Goal: Task Accomplishment & Management: Use online tool/utility

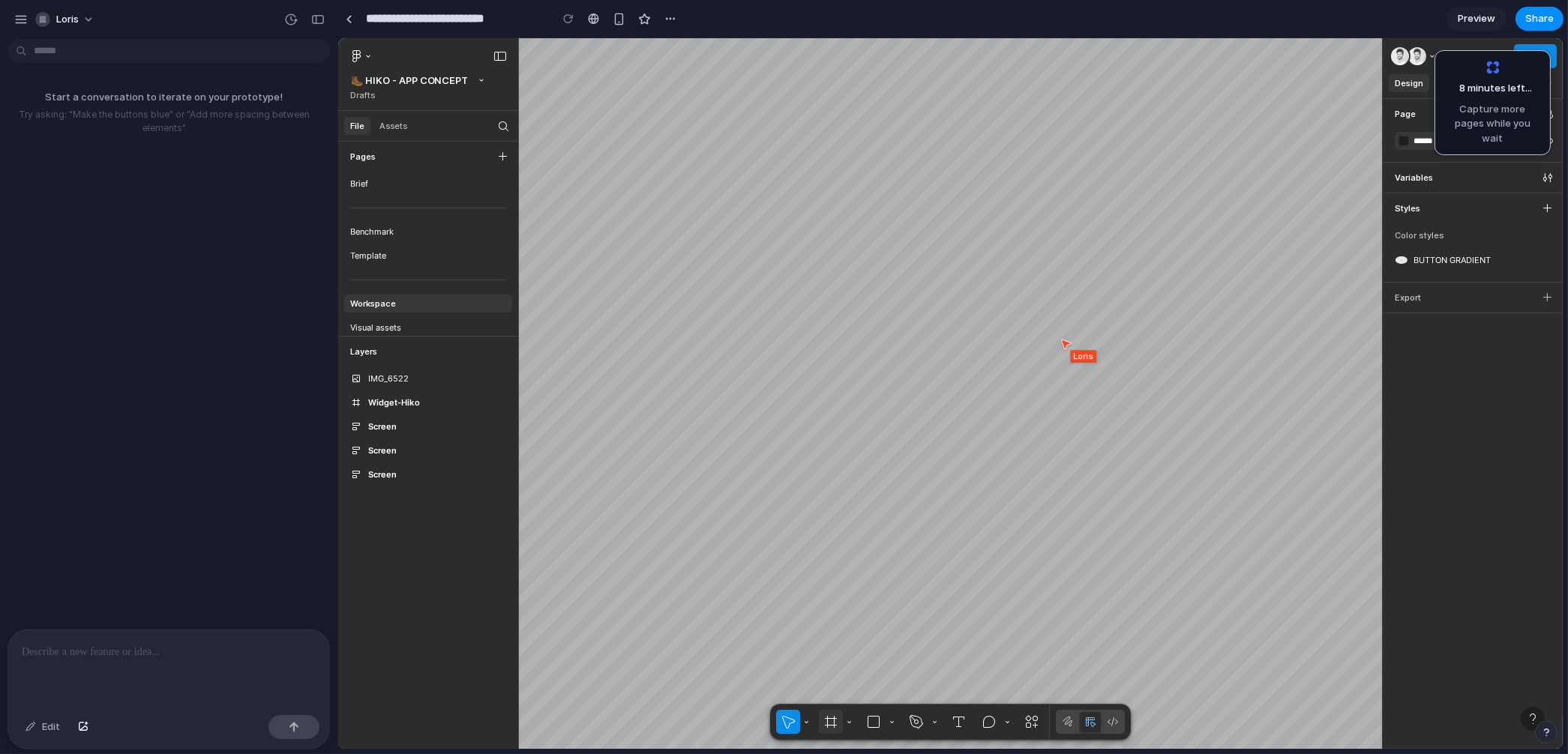
click at [832, 727] on button "Frame" at bounding box center [829, 721] width 24 height 24
click at [848, 721] on button "Region tools" at bounding box center [849, 721] width 12 height 24
click at [846, 718] on button "Region tools" at bounding box center [849, 721] width 12 height 24
click at [470, 348] on button "Layers" at bounding box center [424, 352] width 174 height 30
click at [384, 390] on div "IMG_6522" at bounding box center [388, 378] width 41 height 24
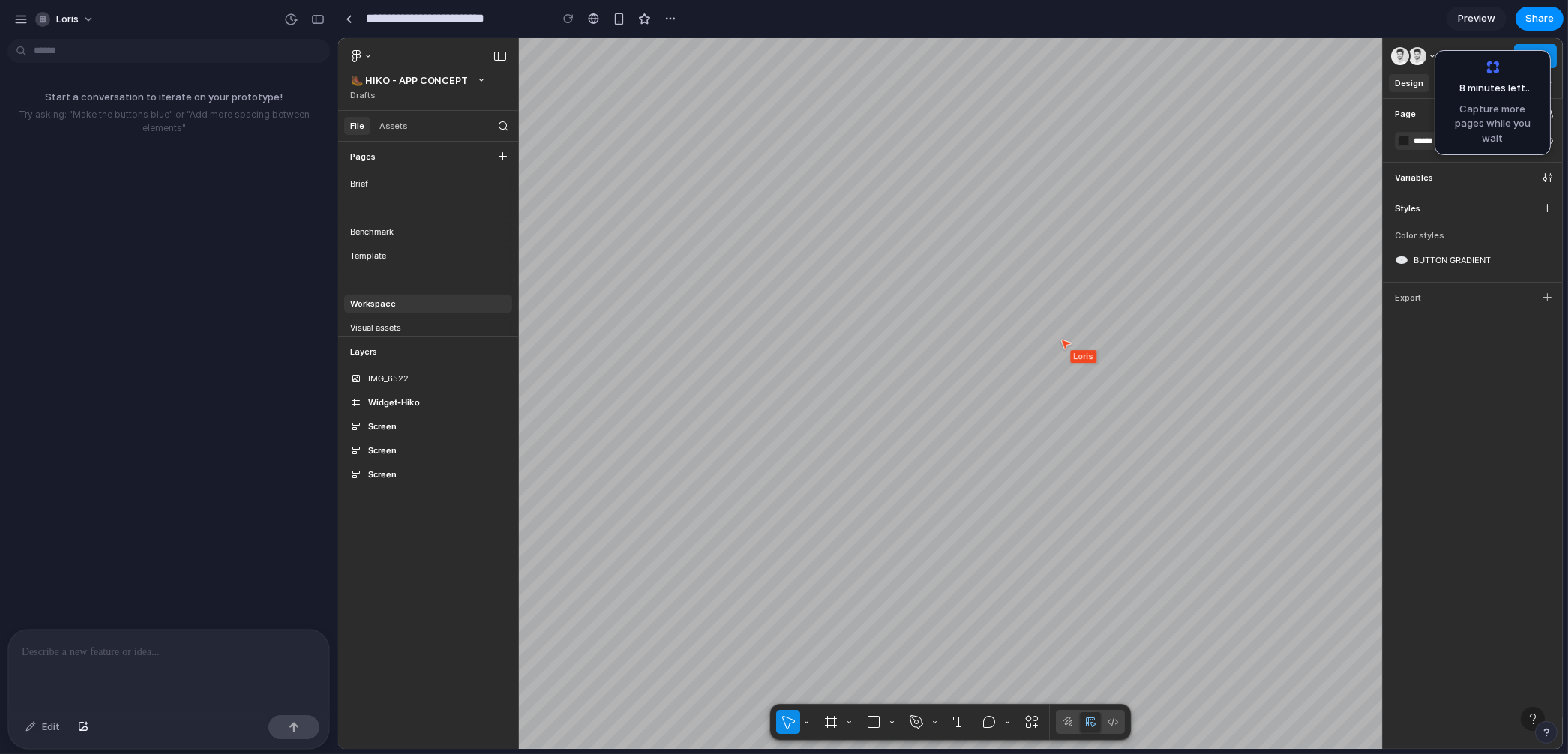
click at [1443, 257] on div "BUTTON GRADIENT" at bounding box center [1450, 260] width 77 height 12
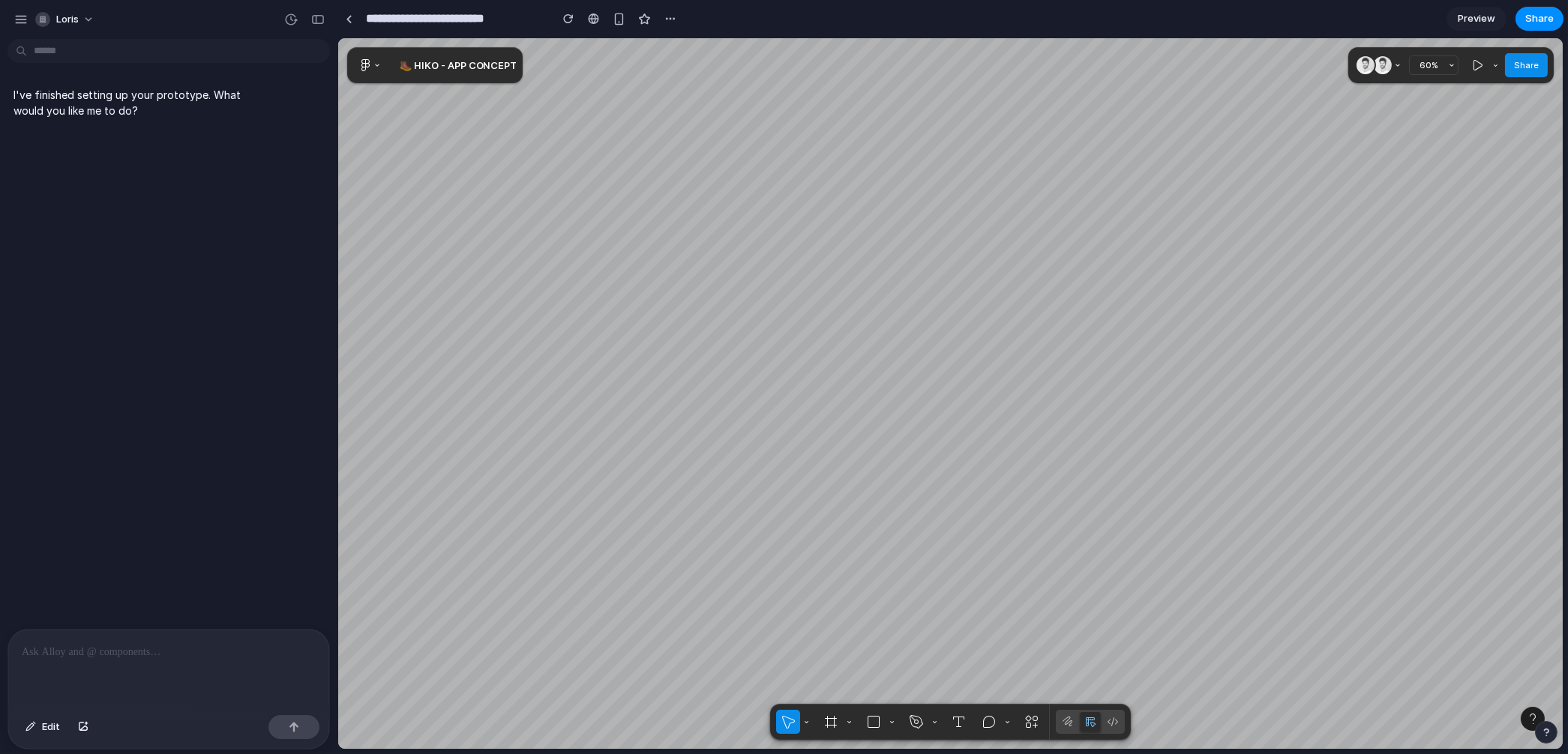
click at [194, 658] on p at bounding box center [169, 652] width 294 height 18
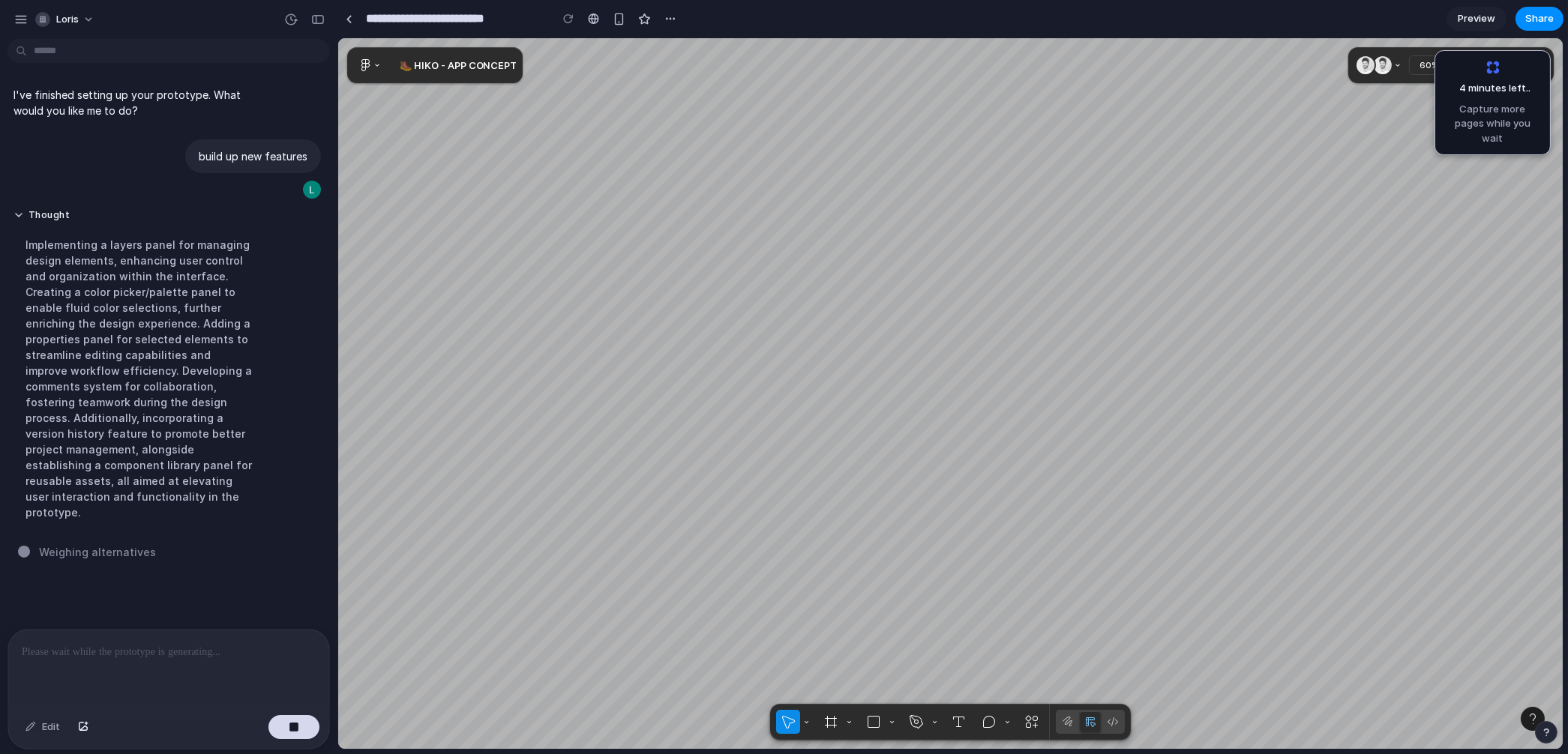
click at [1466, 19] on span "Preview" at bounding box center [1476, 19] width 37 height 15
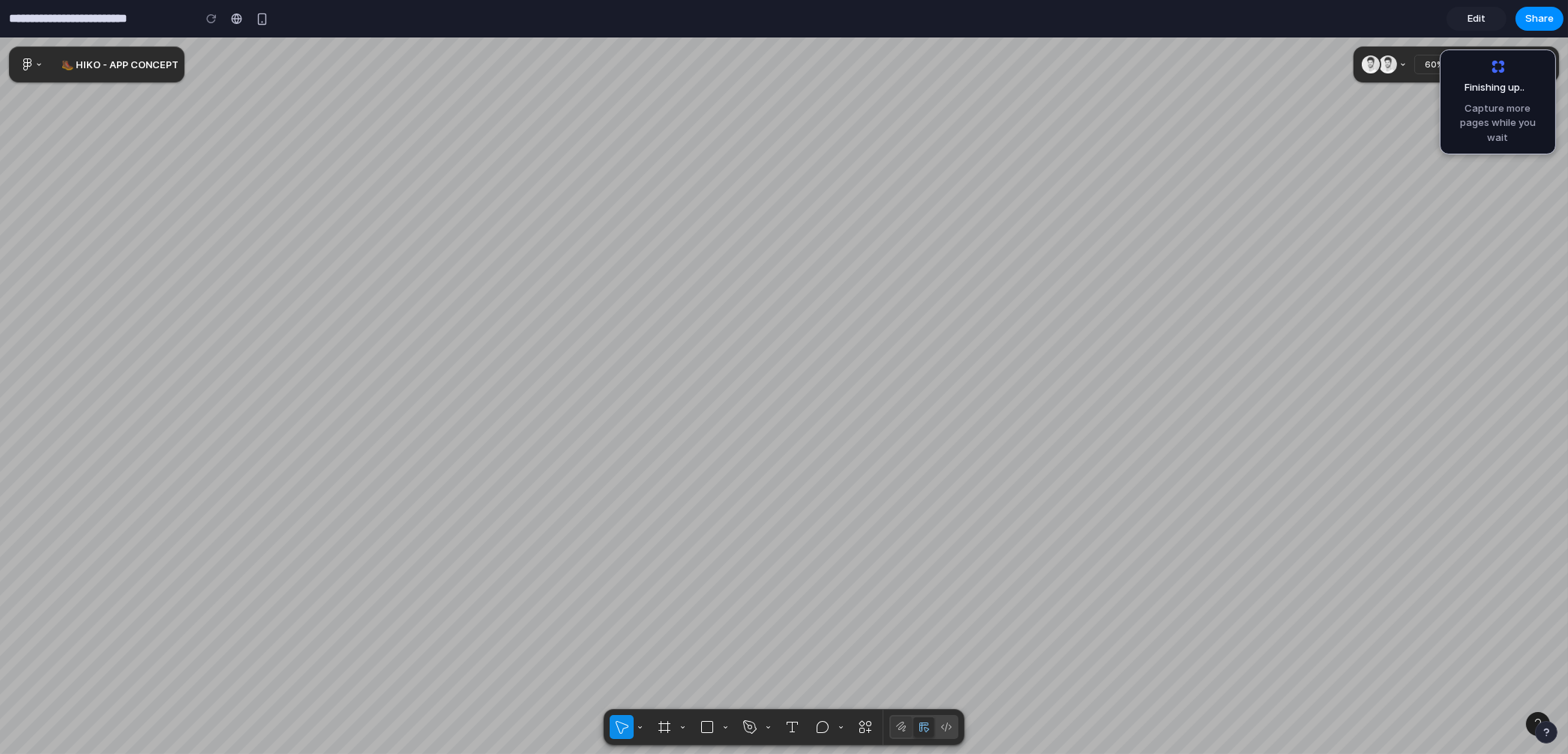
click at [899, 730] on icon at bounding box center [900, 727] width 10 height 10
click at [658, 725] on button "button" at bounding box center [664, 727] width 24 height 24
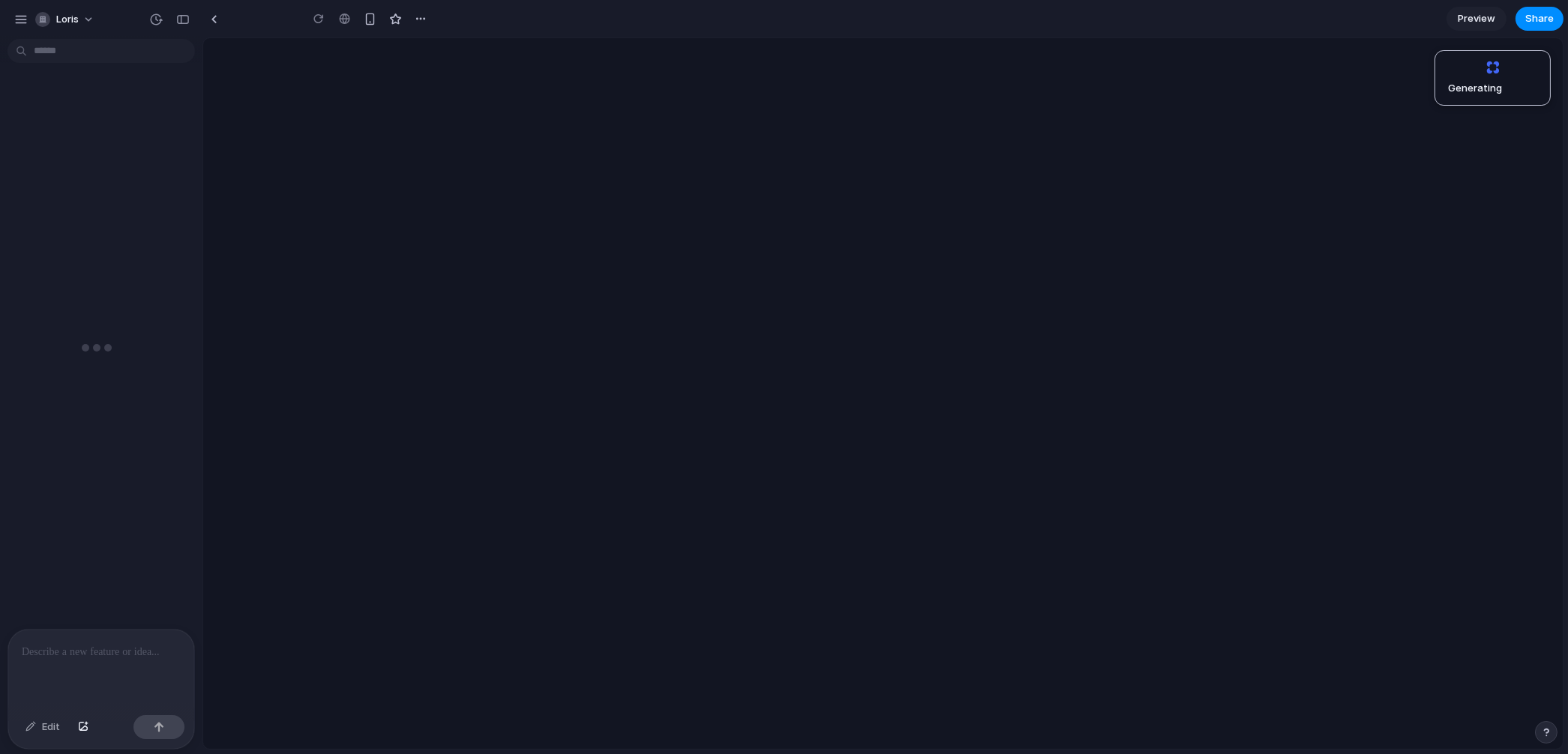
type input "**********"
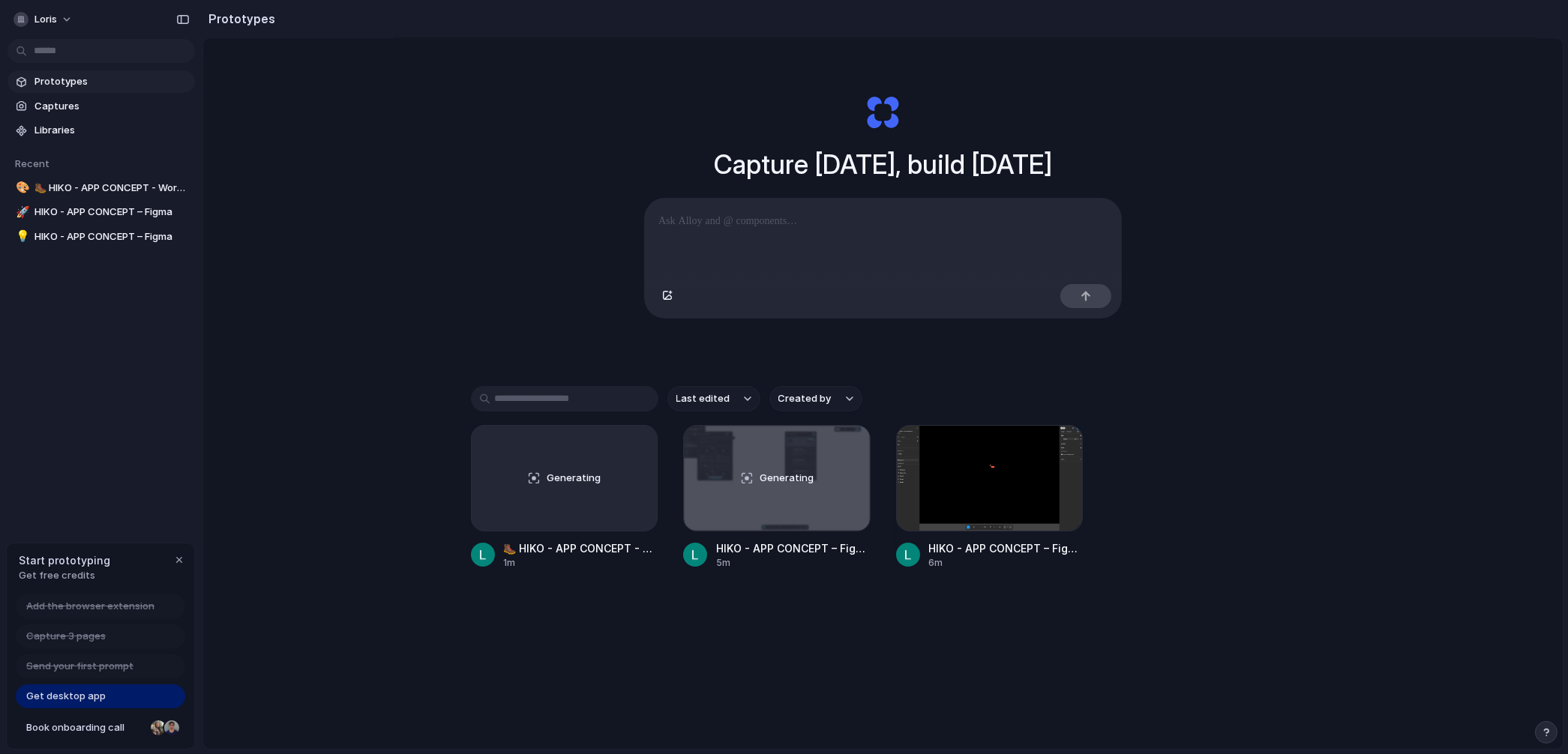
scroll to position [23, 0]
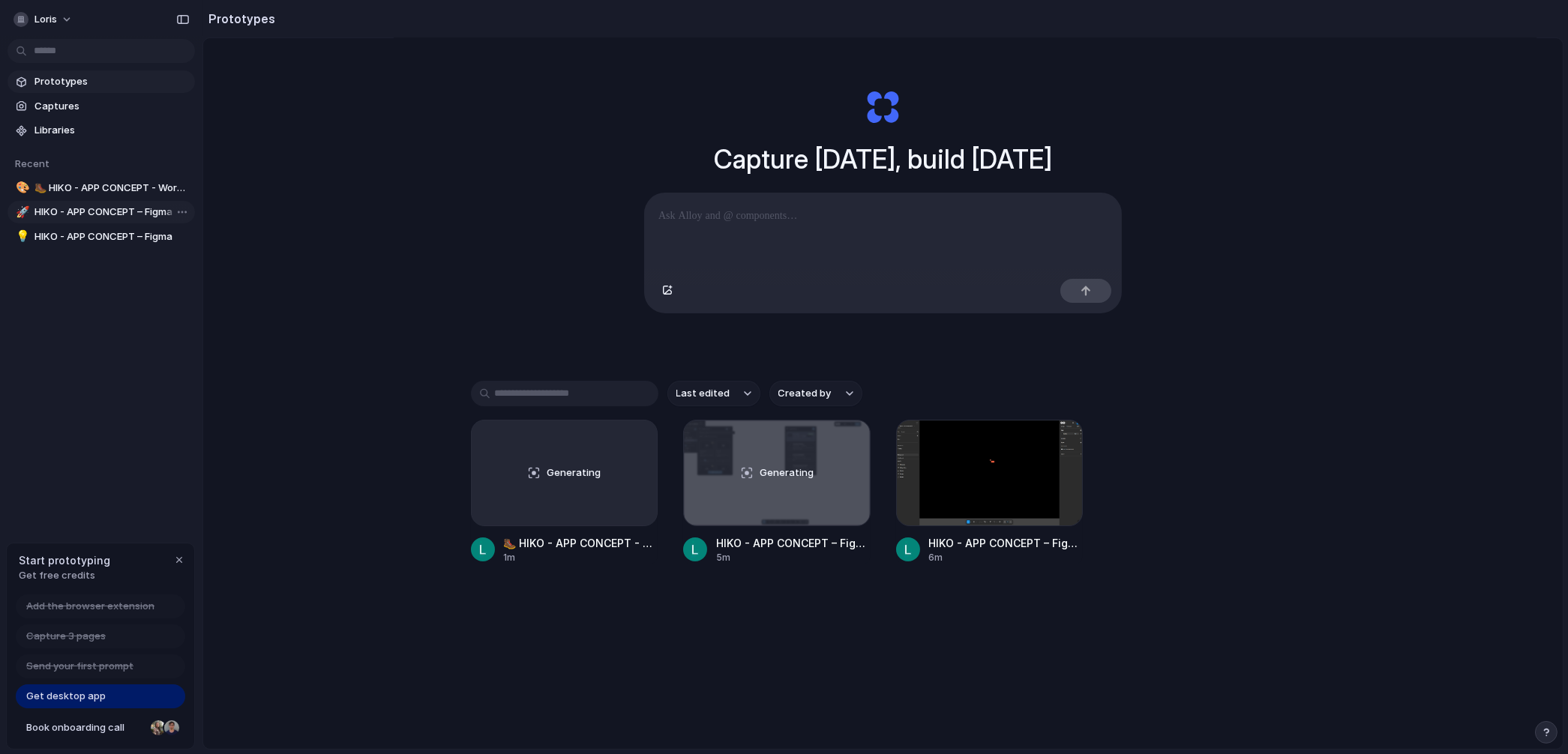
click at [105, 213] on span "HIKO - APP CONCEPT – Figma" at bounding box center [112, 212] width 154 height 15
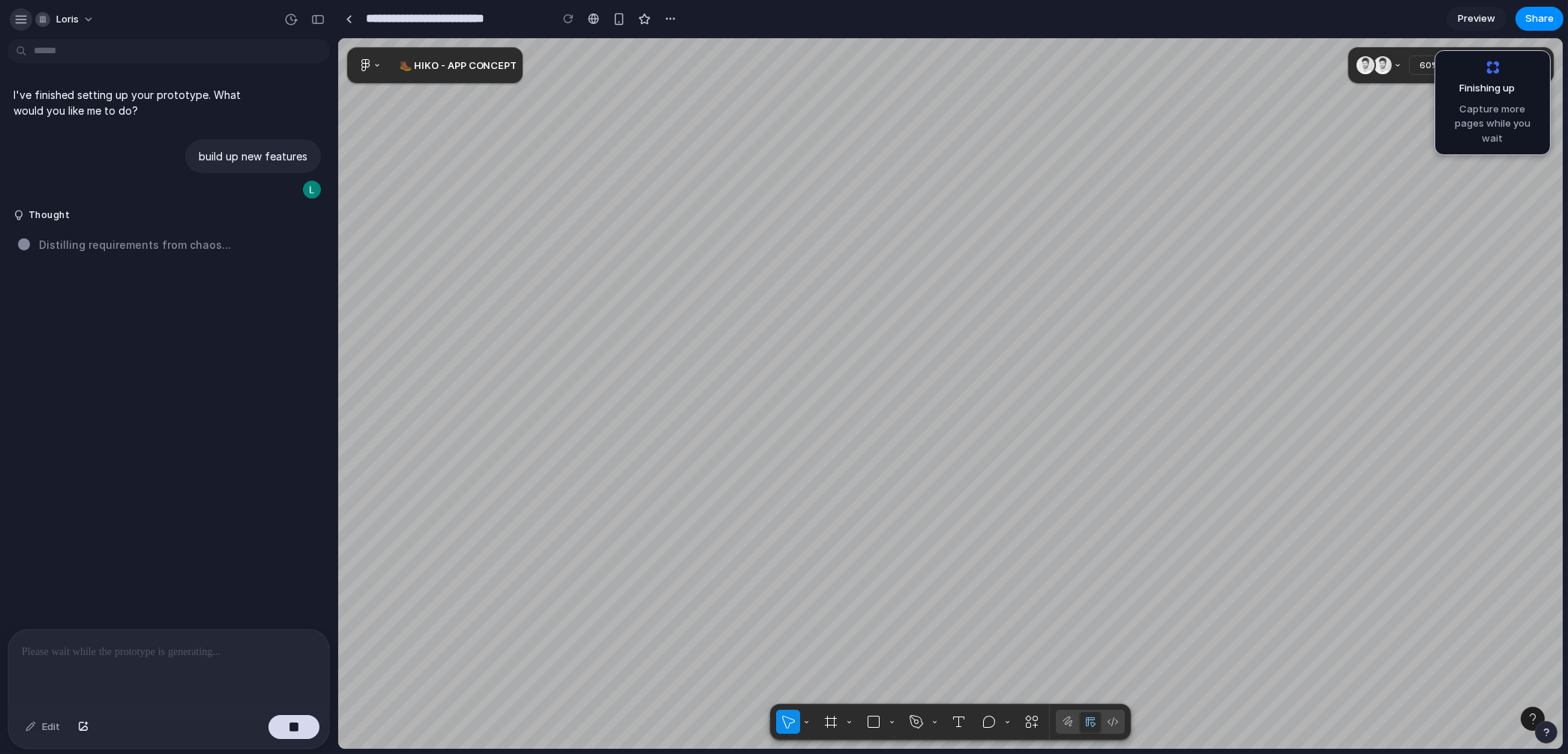
click at [22, 22] on div "button" at bounding box center [20, 19] width 13 height 13
